Goal: Task Accomplishment & Management: Manage account settings

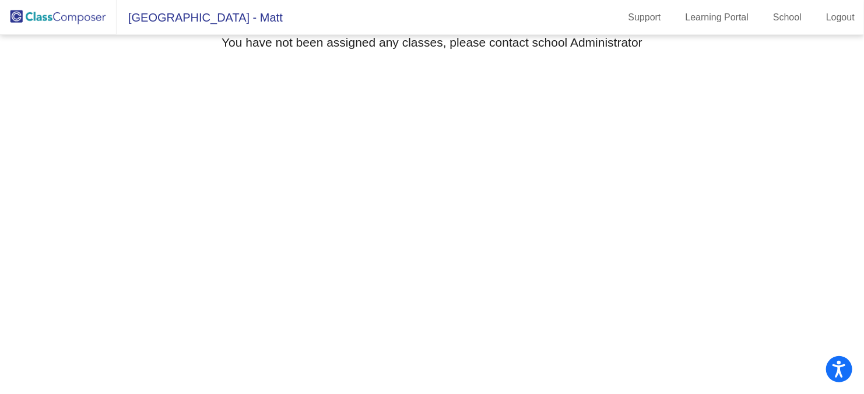
click at [702, 242] on mat-sidenav-content "Select Grade You have not been assigned any classes, please contact school Admi…" at bounding box center [432, 214] width 864 height 359
click at [53, 27] on img at bounding box center [58, 17] width 117 height 34
click at [796, 20] on link "School" at bounding box center [786, 17] width 47 height 19
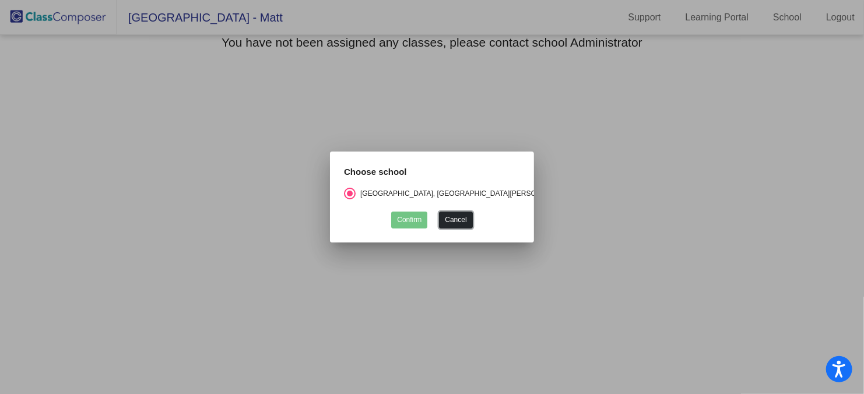
click at [459, 216] on button "Cancel" at bounding box center [455, 220] width 33 height 17
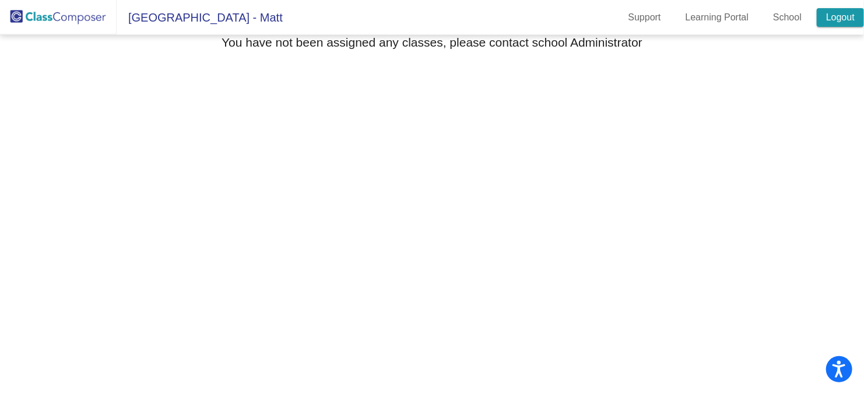
click at [830, 20] on link "Logout" at bounding box center [839, 17] width 47 height 19
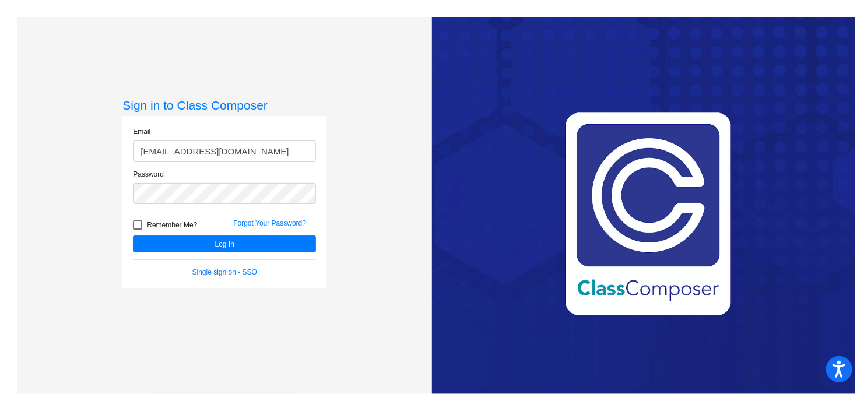
drag, startPoint x: 289, startPoint y: 149, endPoint x: 102, endPoint y: 156, distance: 187.2
click at [102, 156] on div "Sign in to Class Composer Email [EMAIL_ADDRESS][DOMAIN_NAME] Password Remember …" at bounding box center [224, 214] width 414 height 394
type input "[EMAIL_ADDRESS][DOMAIN_NAME]"
click at [124, 196] on div "Password" at bounding box center [224, 190] width 200 height 43
click at [133, 235] on button "Log In" at bounding box center [224, 243] width 183 height 17
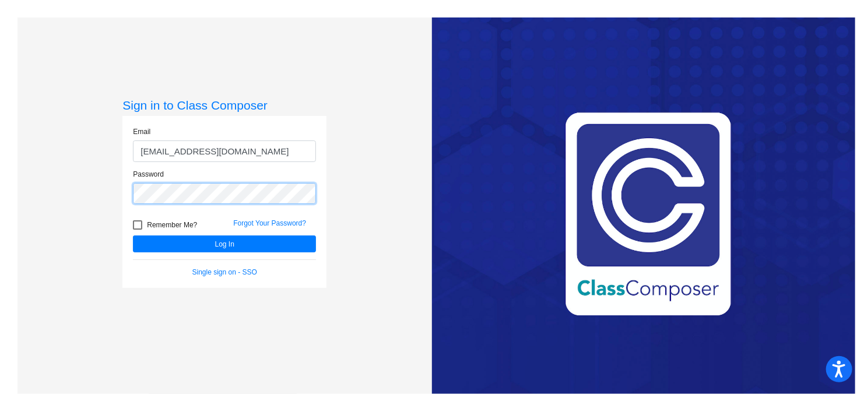
click at [133, 235] on button "Log In" at bounding box center [224, 243] width 183 height 17
